Goal: Find specific page/section: Find specific page/section

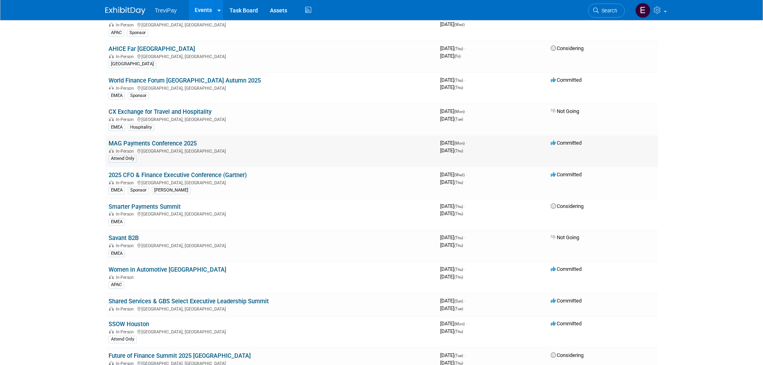
scroll to position [120, 0]
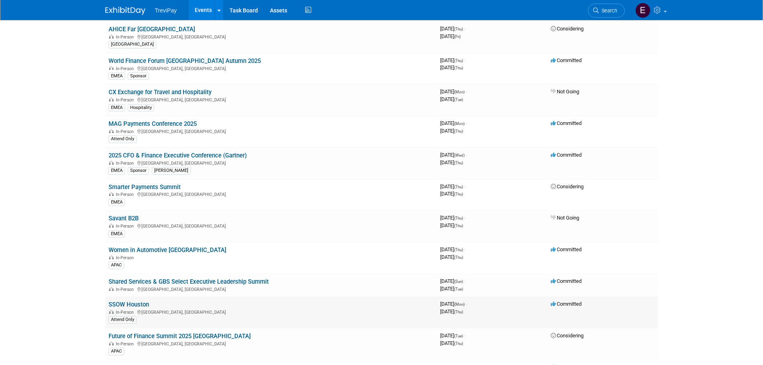
click at [143, 302] on link "SSOW Houston" at bounding box center [129, 304] width 40 height 7
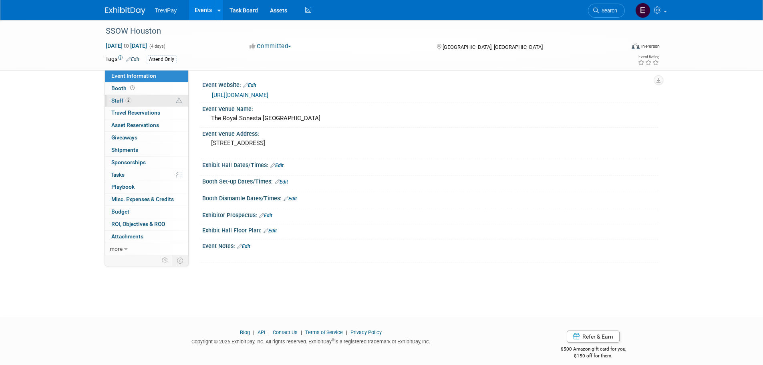
click at [152, 101] on link "2 Staff 2" at bounding box center [146, 101] width 83 height 12
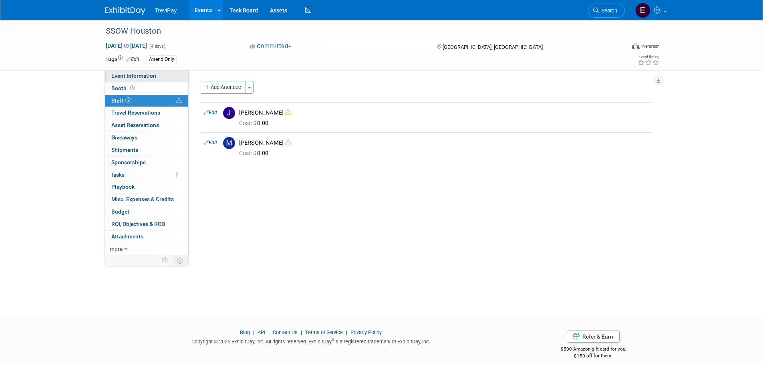
click at [150, 76] on span "Event Information" at bounding box center [133, 75] width 45 height 6
